Goal: Task Accomplishment & Management: Manage account settings

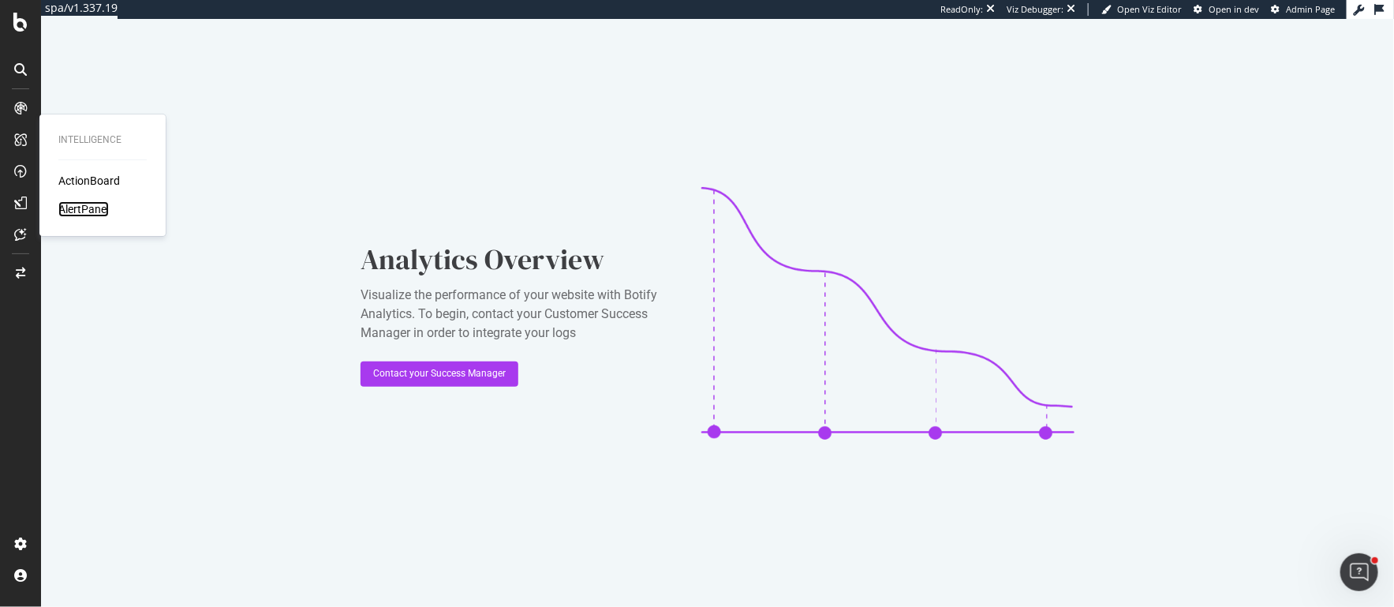
click at [85, 209] on div "AlertPanel" at bounding box center [83, 209] width 50 height 16
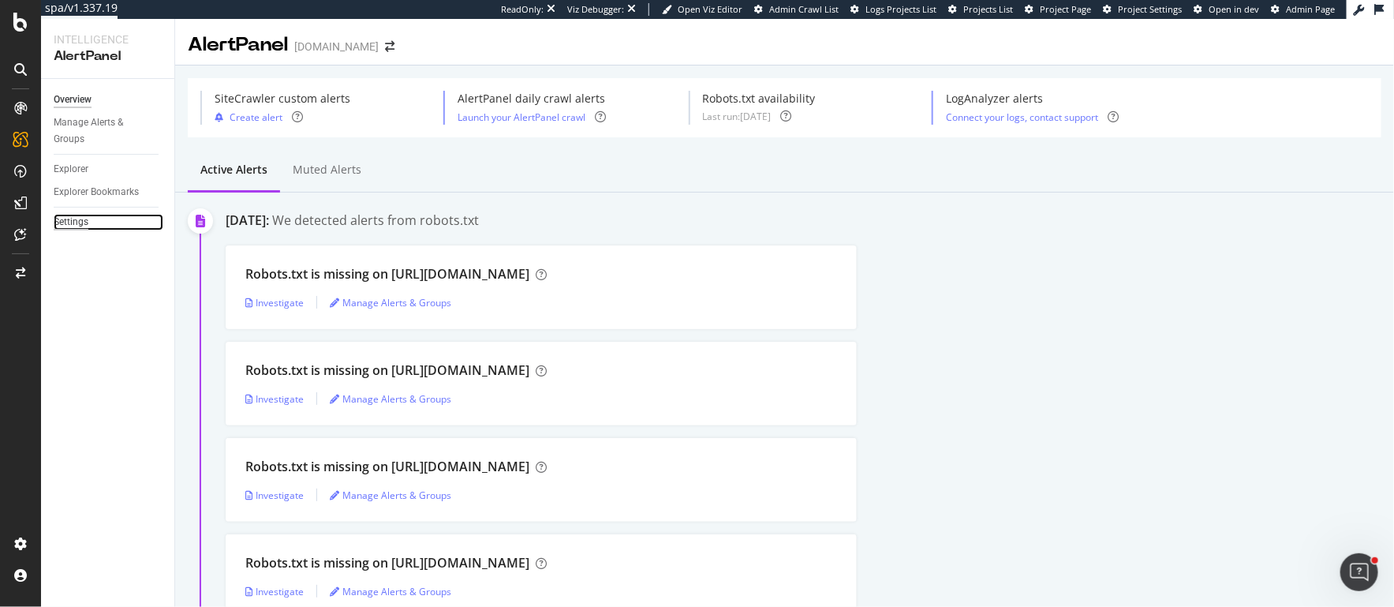
click at [69, 223] on div "Settings" at bounding box center [71, 222] width 35 height 17
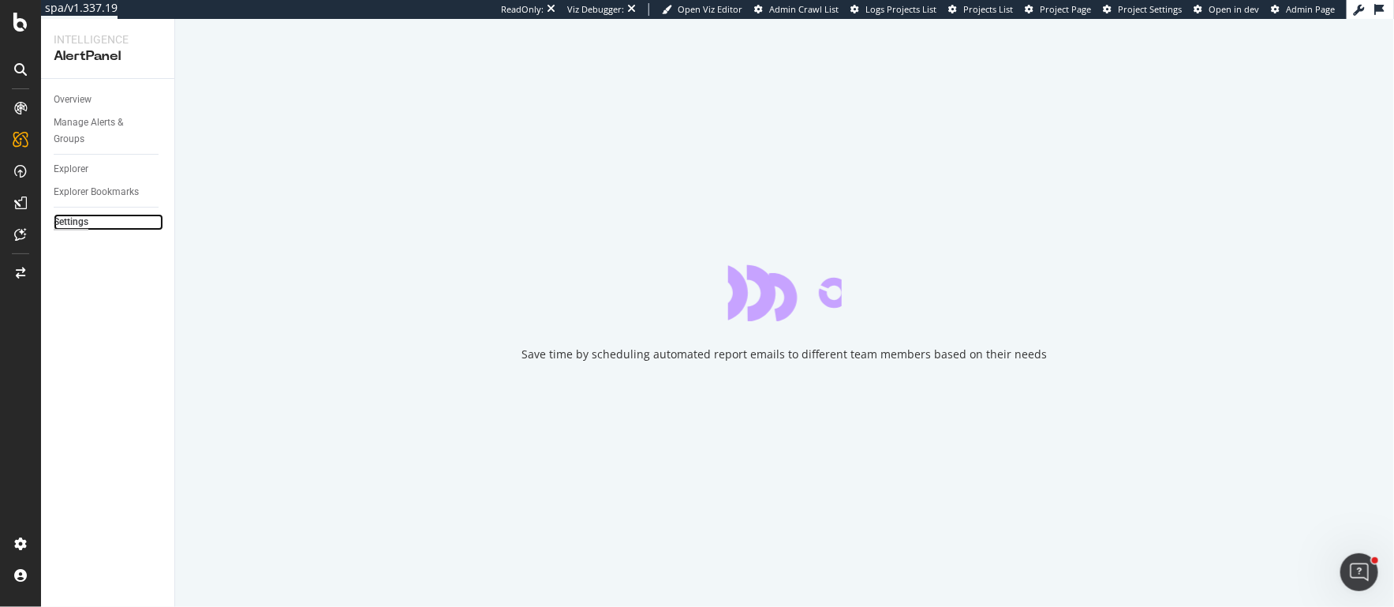
select select "11"
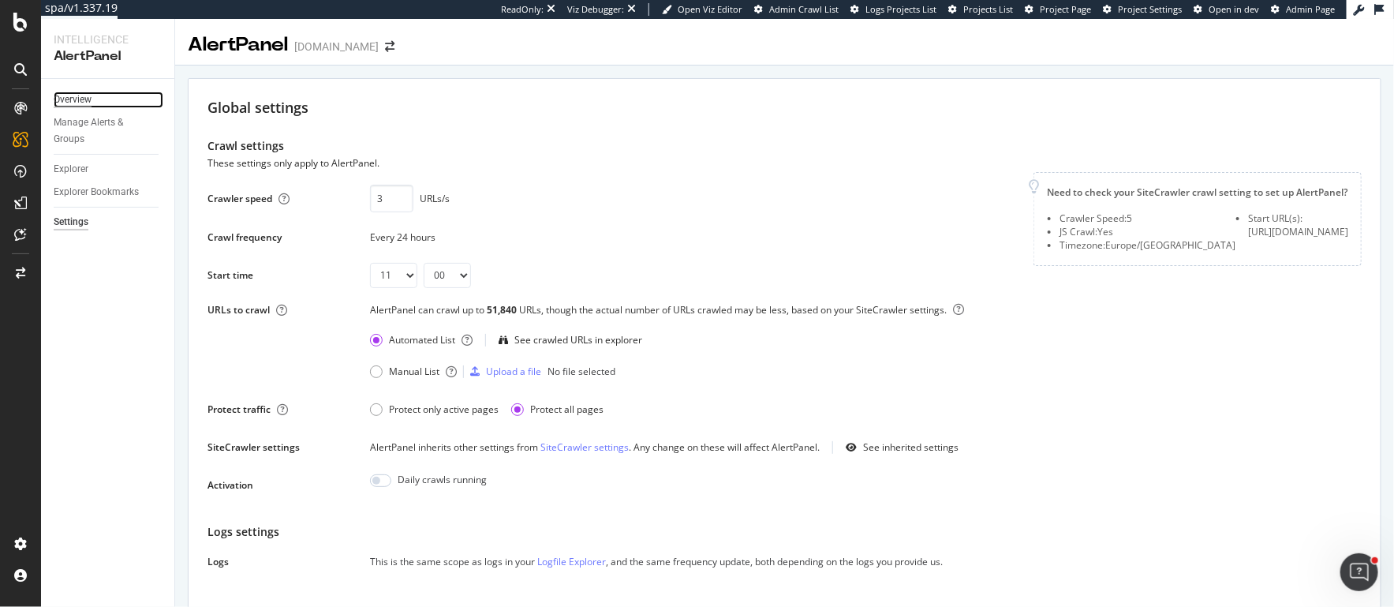
click at [85, 101] on div "Overview" at bounding box center [73, 99] width 38 height 17
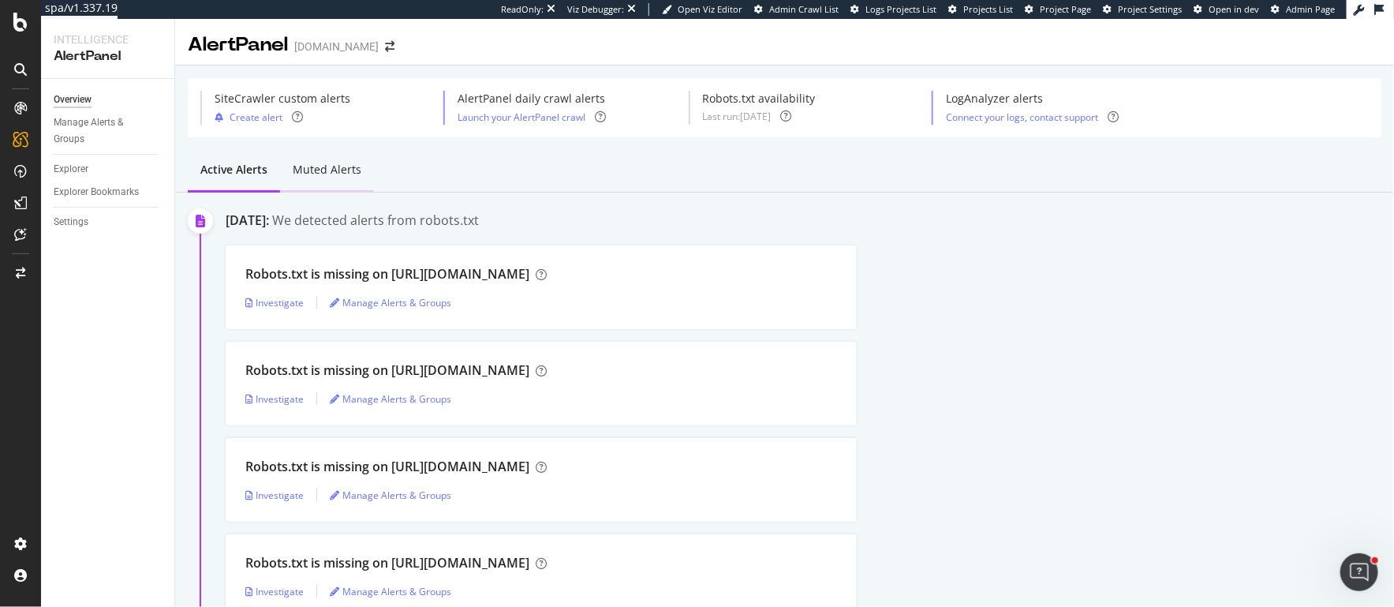
click at [337, 177] on div "Muted alerts" at bounding box center [327, 170] width 69 height 16
